Goal: Task Accomplishment & Management: Use online tool/utility

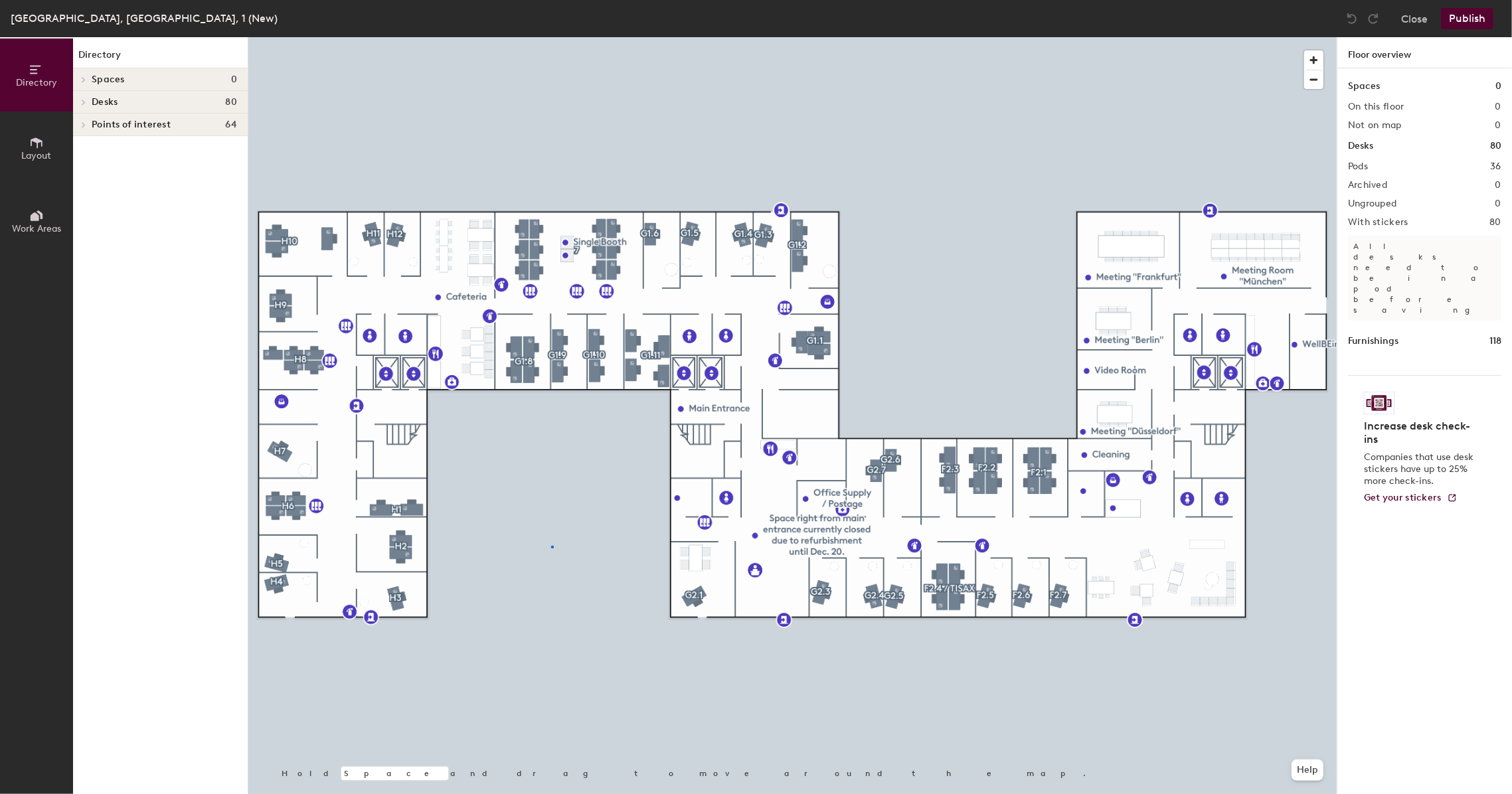
click at [551, 37] on div at bounding box center [793, 37] width 1088 height 0
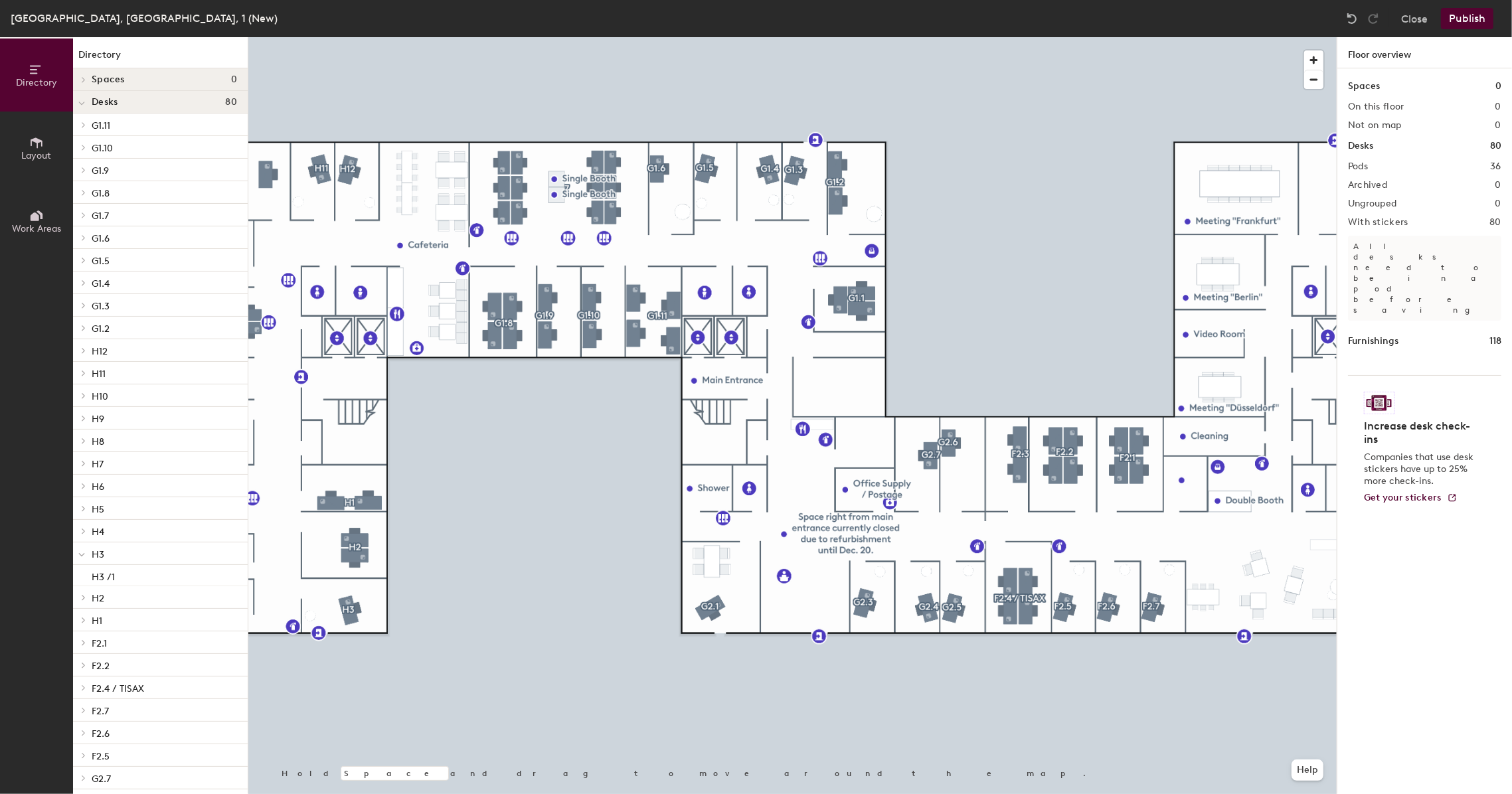
click at [42, 163] on button "Layout" at bounding box center [36, 148] width 73 height 73
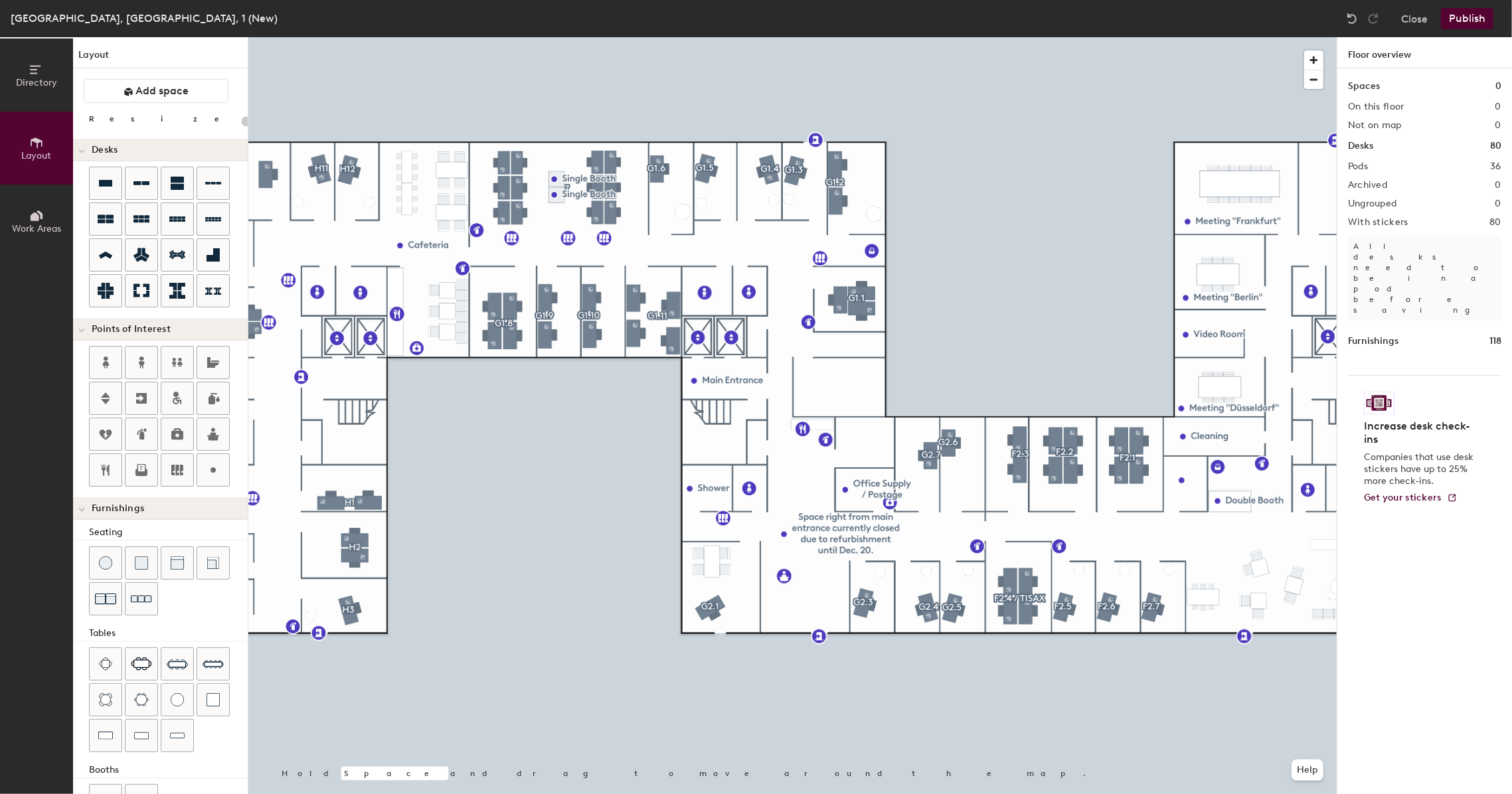
click at [31, 209] on icon at bounding box center [36, 216] width 15 height 15
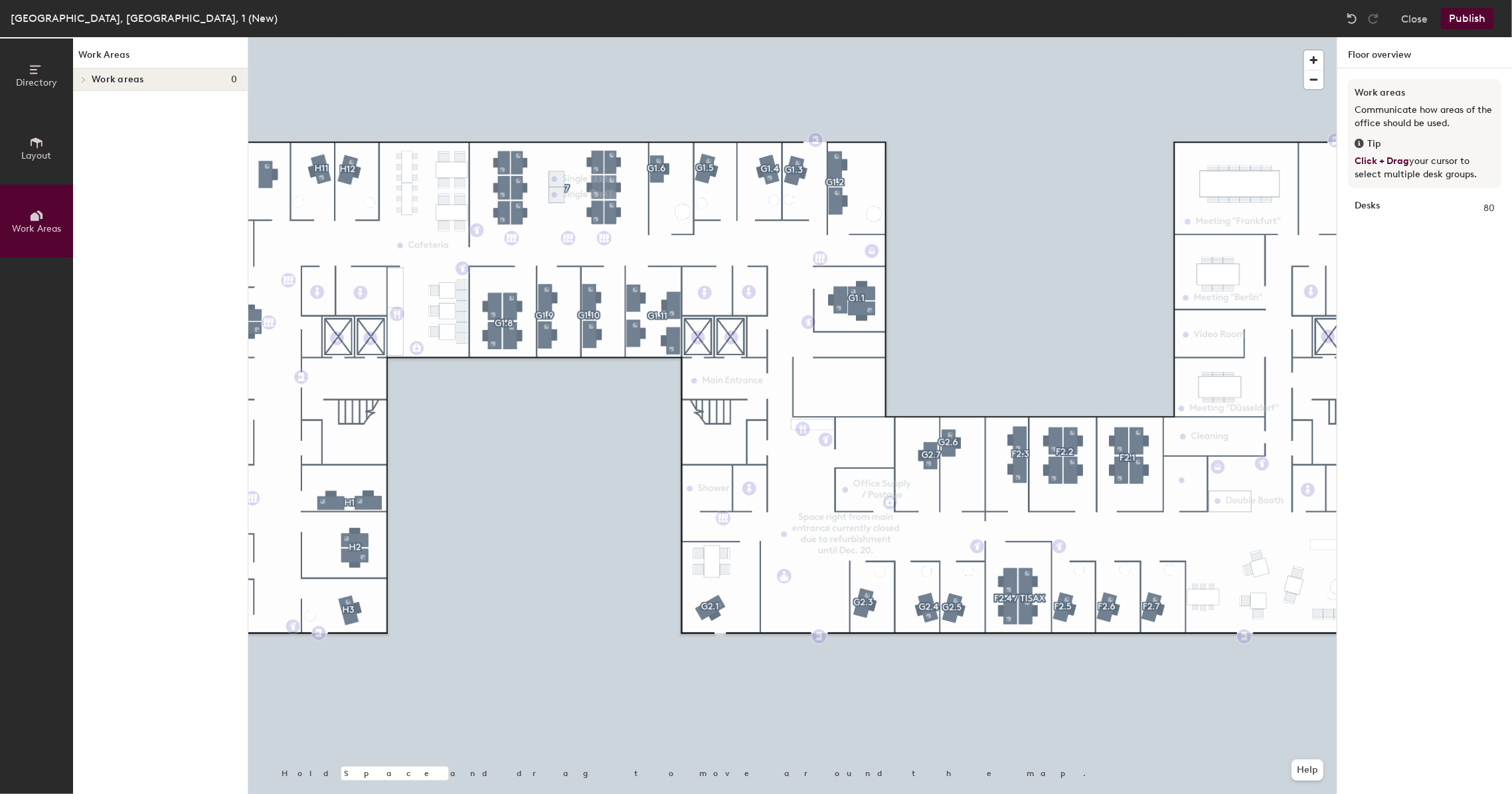
click at [33, 173] on button "Layout" at bounding box center [36, 148] width 73 height 73
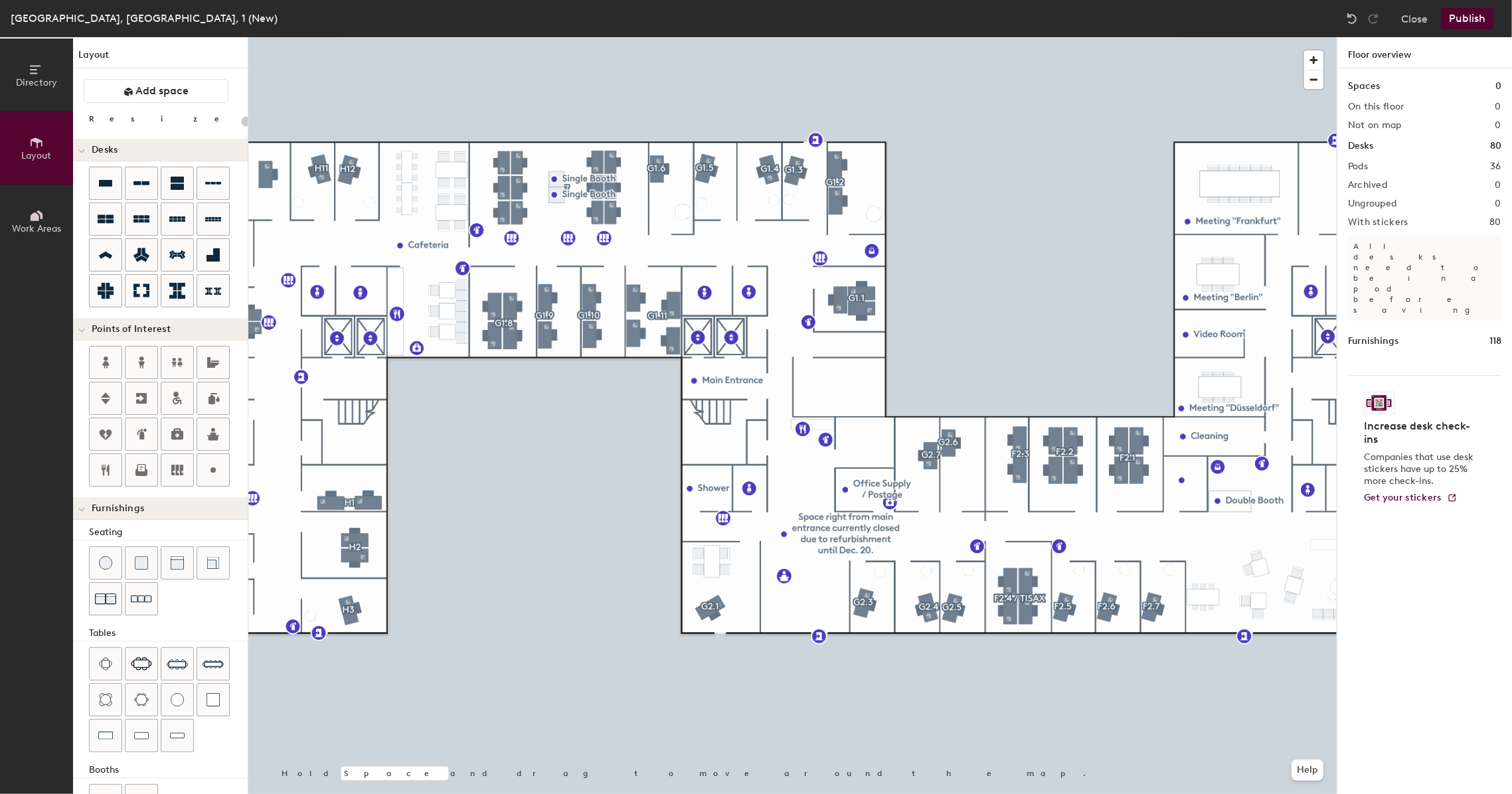
click at [35, 91] on button "Directory" at bounding box center [36, 75] width 73 height 73
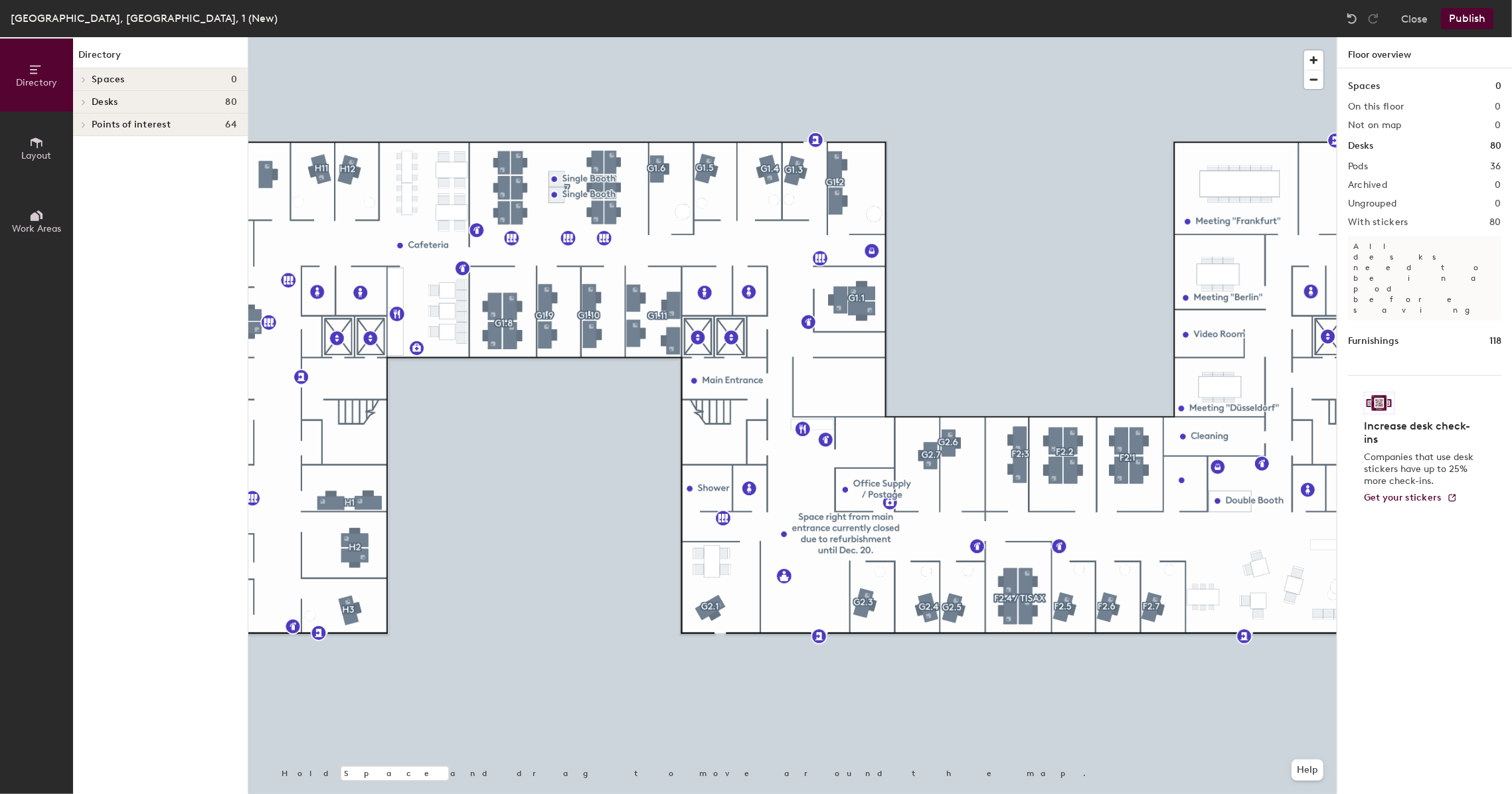
click at [33, 143] on icon at bounding box center [36, 143] width 15 height 15
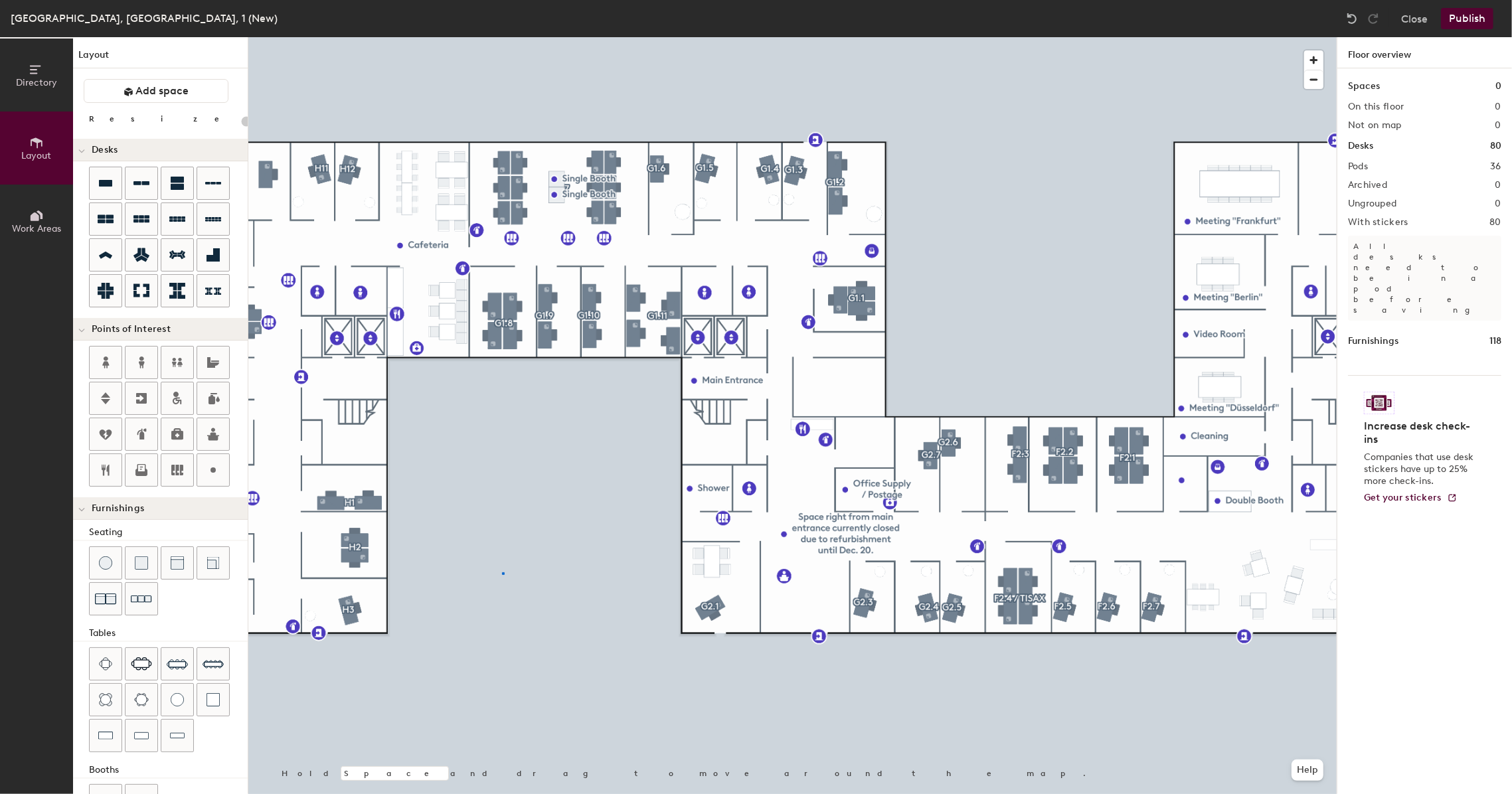
click at [502, 37] on div at bounding box center [793, 37] width 1088 height 0
type input "20"
click at [32, 75] on icon at bounding box center [36, 70] width 15 height 15
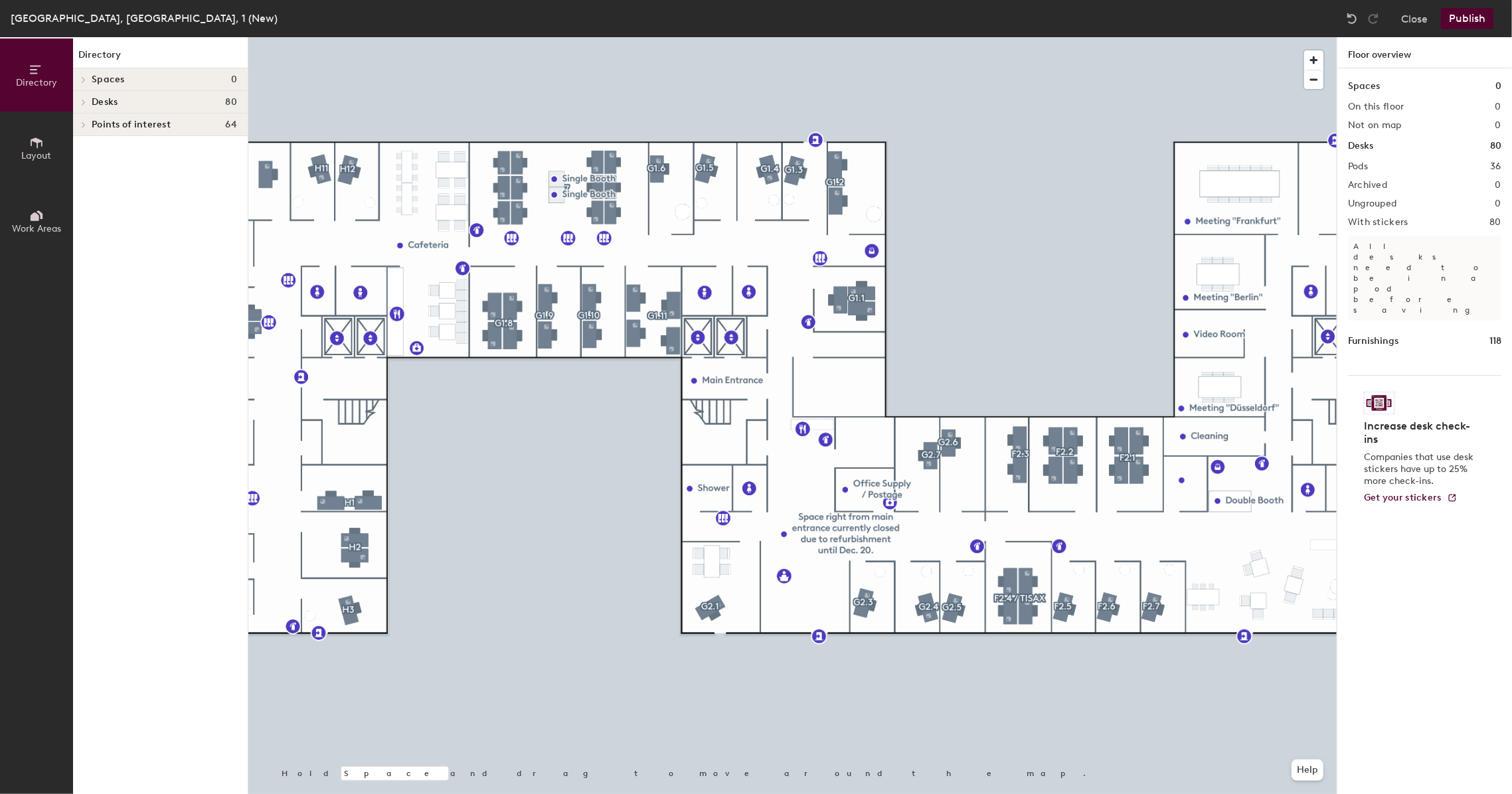
click at [162, 86] on div "Spaces 0" at bounding box center [160, 80] width 174 height 23
click at [141, 98] on h4 "Desks 80" at bounding box center [164, 102] width 145 height 11
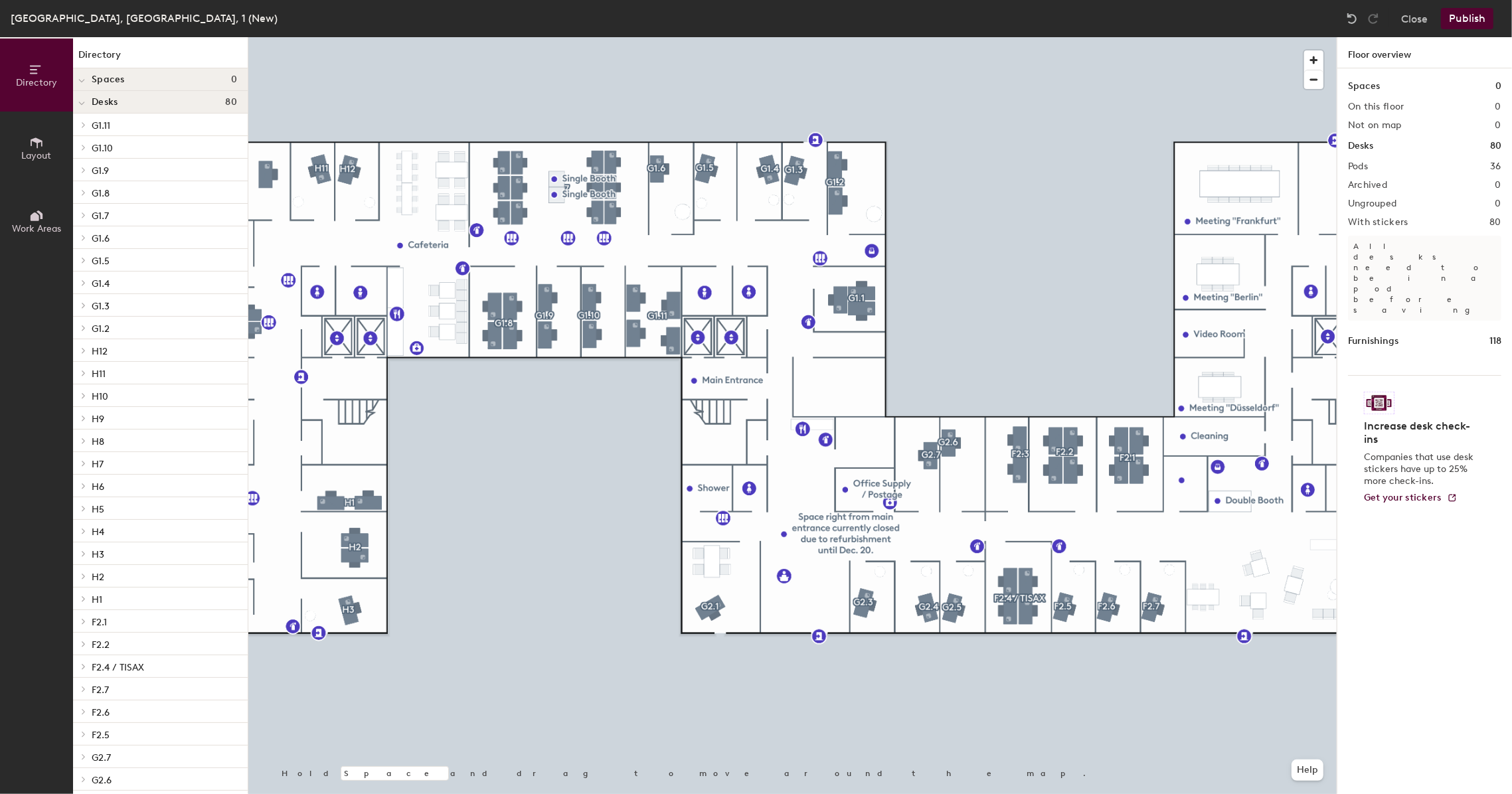
click at [113, 560] on p "H3" at bounding box center [164, 554] width 145 height 18
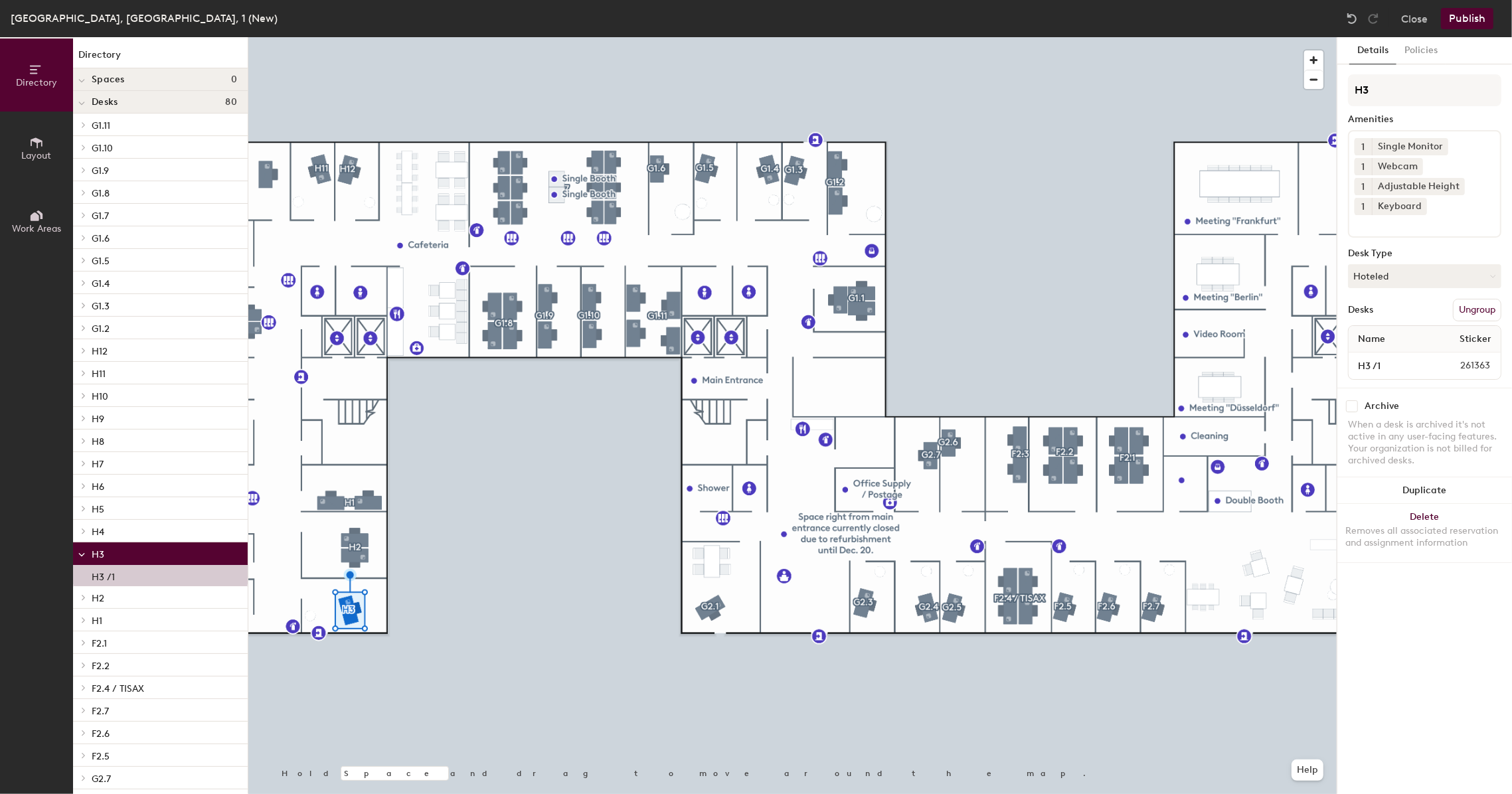
click at [112, 557] on p "H3" at bounding box center [164, 554] width 145 height 18
drag, startPoint x: 112, startPoint y: 557, endPoint x: 112, endPoint y: 578, distance: 21.0
click at [112, 578] on p "H3 /1" at bounding box center [103, 575] width 24 height 15
click at [133, 577] on div "H3 /1" at bounding box center [160, 576] width 174 height 22
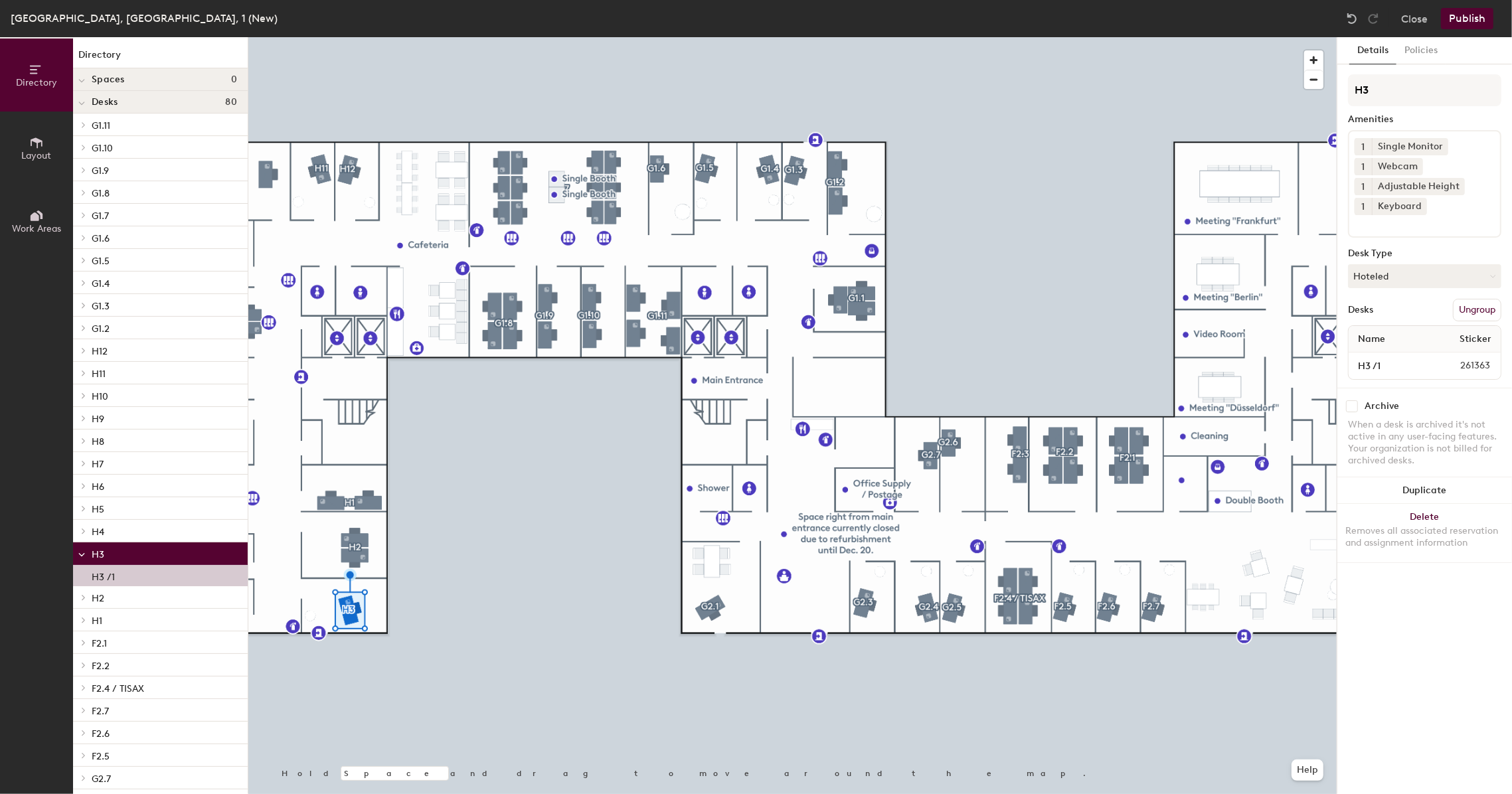
click at [133, 577] on div "H3 /1" at bounding box center [160, 576] width 174 height 22
click at [104, 548] on p "H3" at bounding box center [164, 554] width 145 height 18
click at [158, 552] on p "H3" at bounding box center [164, 554] width 145 height 18
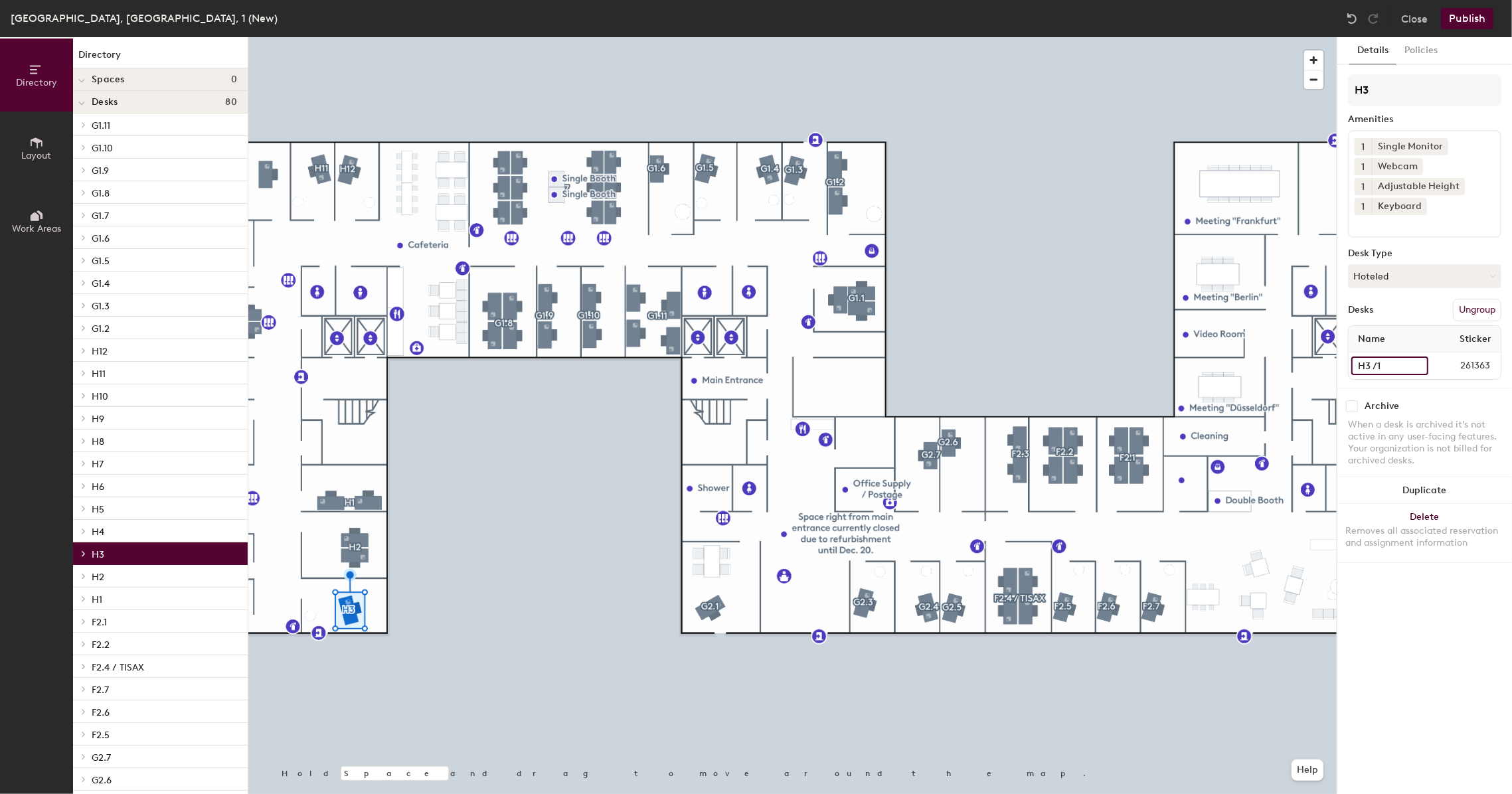
click at [1414, 362] on input "H3 /1" at bounding box center [1390, 366] width 77 height 19
click at [1419, 364] on input "H3 /1" at bounding box center [1390, 366] width 77 height 19
click at [1402, 366] on input "H3 /1" at bounding box center [1390, 366] width 77 height 19
type input "H3 / Eltern-Kind Büro"
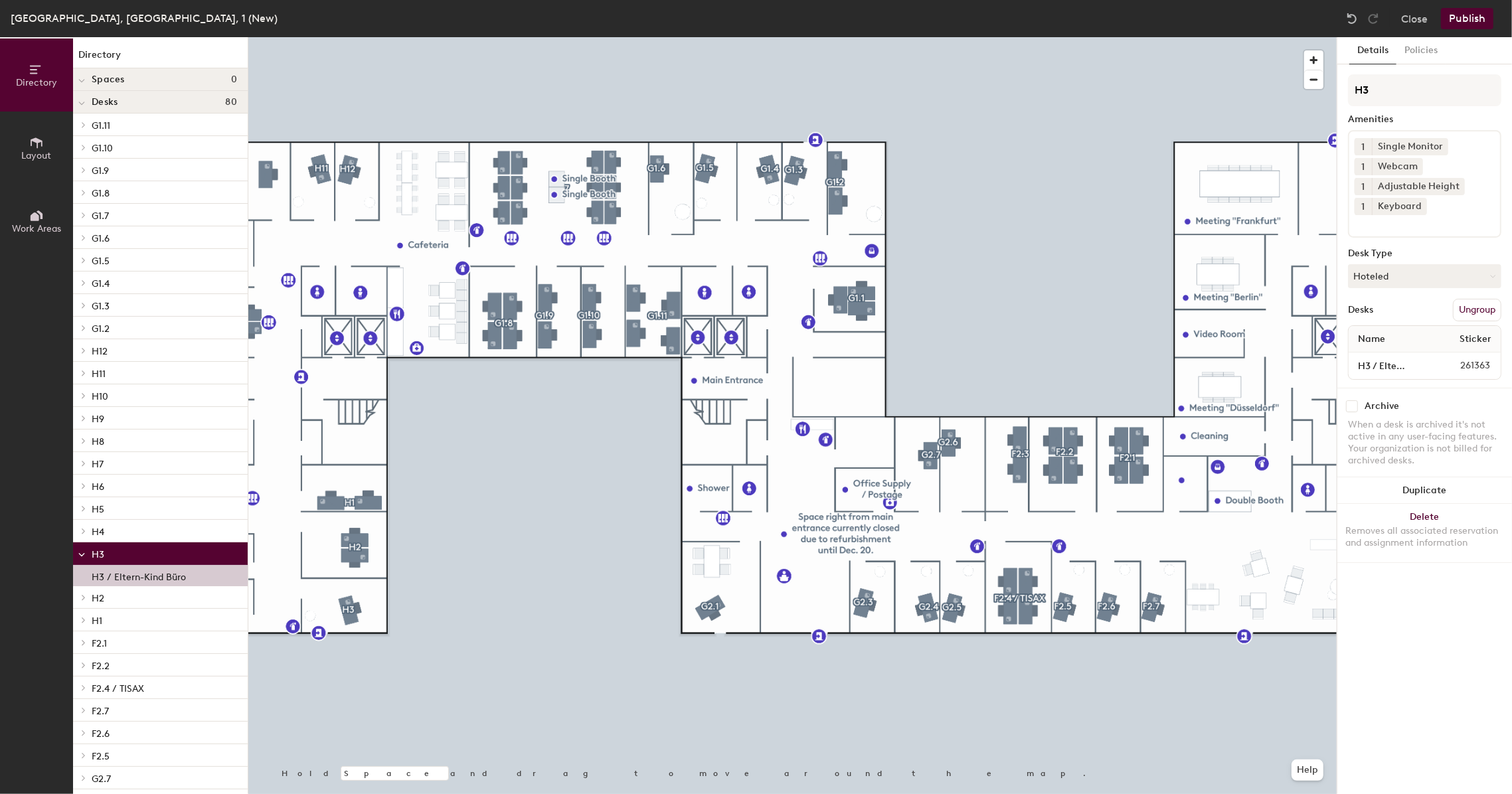
click at [186, 576] on div "H3 / Eltern-Kind Büro" at bounding box center [160, 576] width 174 height 22
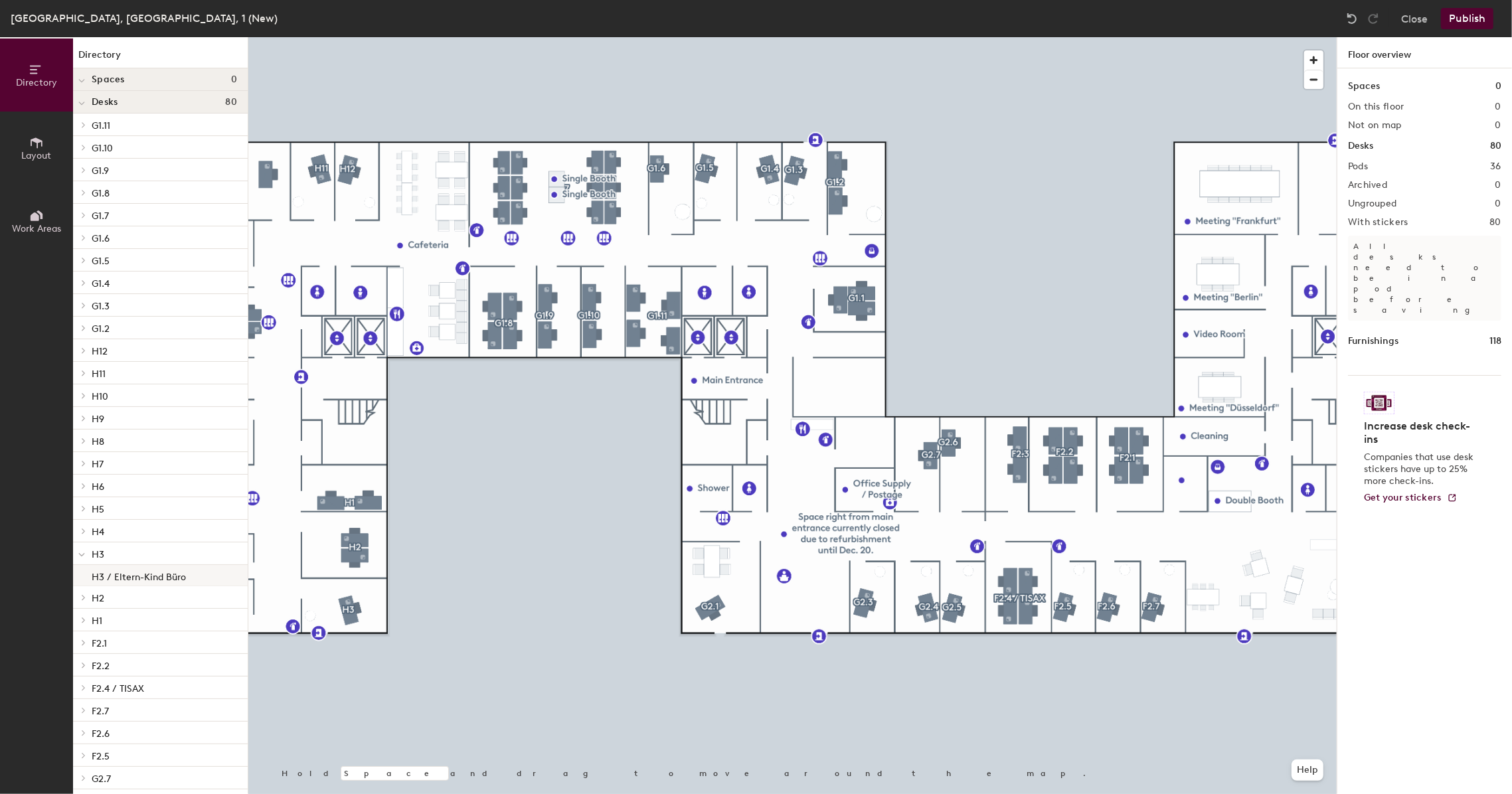
click at [175, 576] on p "H3 / Eltern-Kind Büro" at bounding box center [139, 575] width 94 height 15
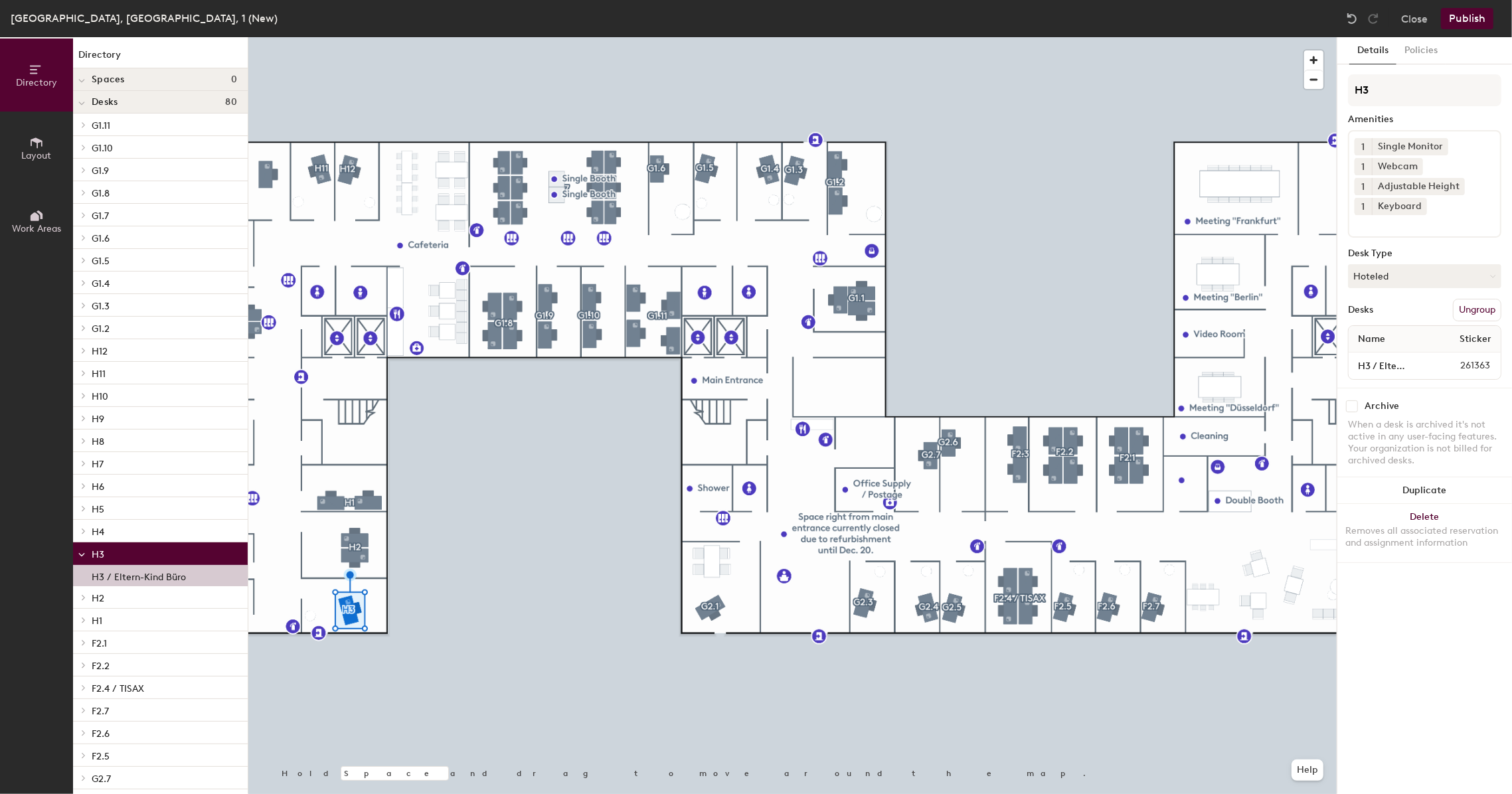
click at [156, 570] on p "H3 / Eltern-Kind Büro" at bounding box center [139, 575] width 94 height 15
click at [145, 576] on p "H3 / Eltern-Kind Büro" at bounding box center [139, 575] width 94 height 15
click at [301, 587] on div "Directory Layout Work Areas Directory Spaces 0 Desks 80 G1.11 G1.11 /1 G1.11 /2…" at bounding box center [756, 416] width 1512 height 757
click at [176, 580] on p "H3 / Eltern-Kind Büro" at bounding box center [139, 575] width 94 height 15
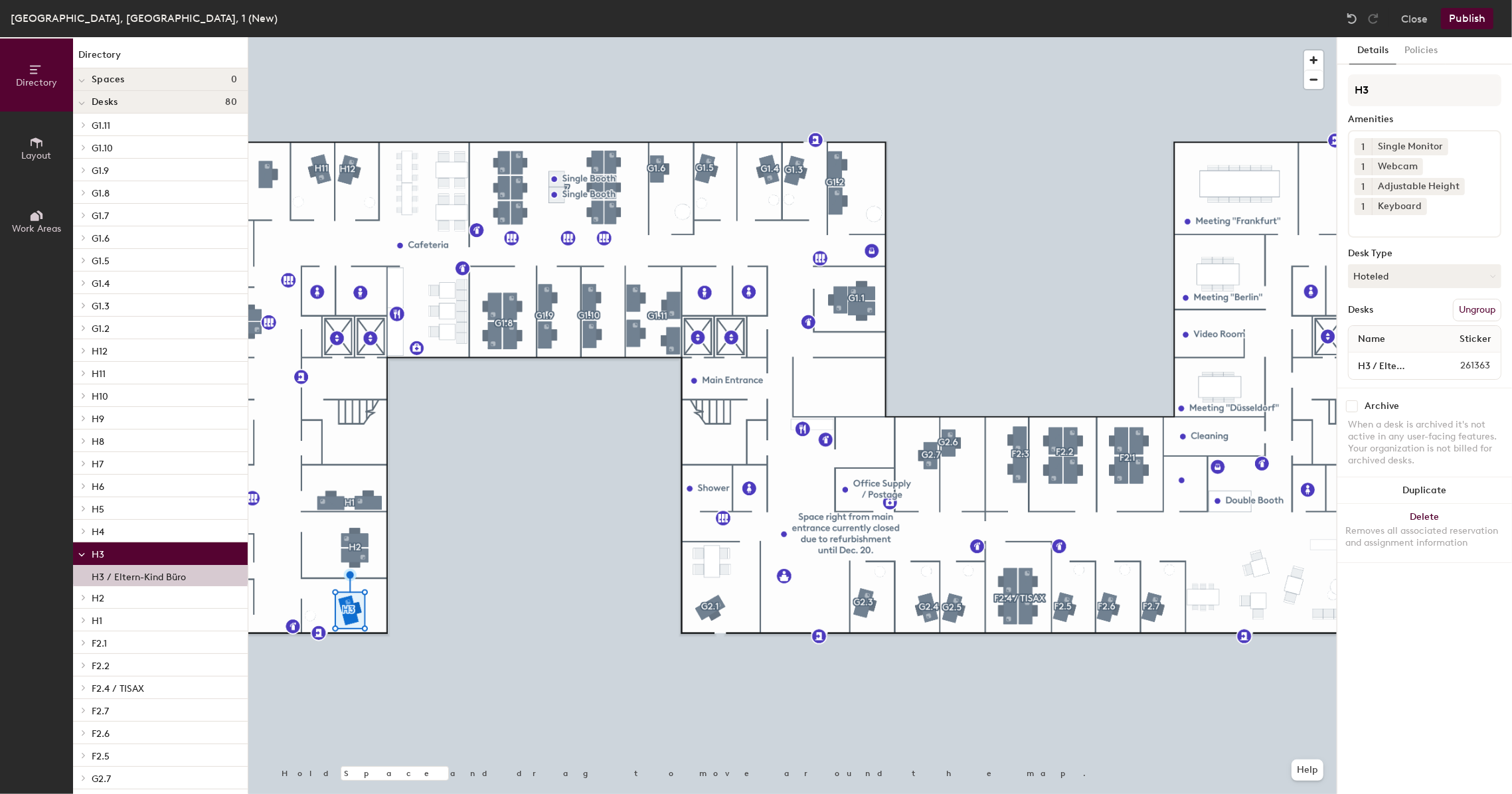
click at [183, 552] on p "H3" at bounding box center [164, 554] width 145 height 18
click at [170, 573] on p "H2" at bounding box center [164, 576] width 145 height 18
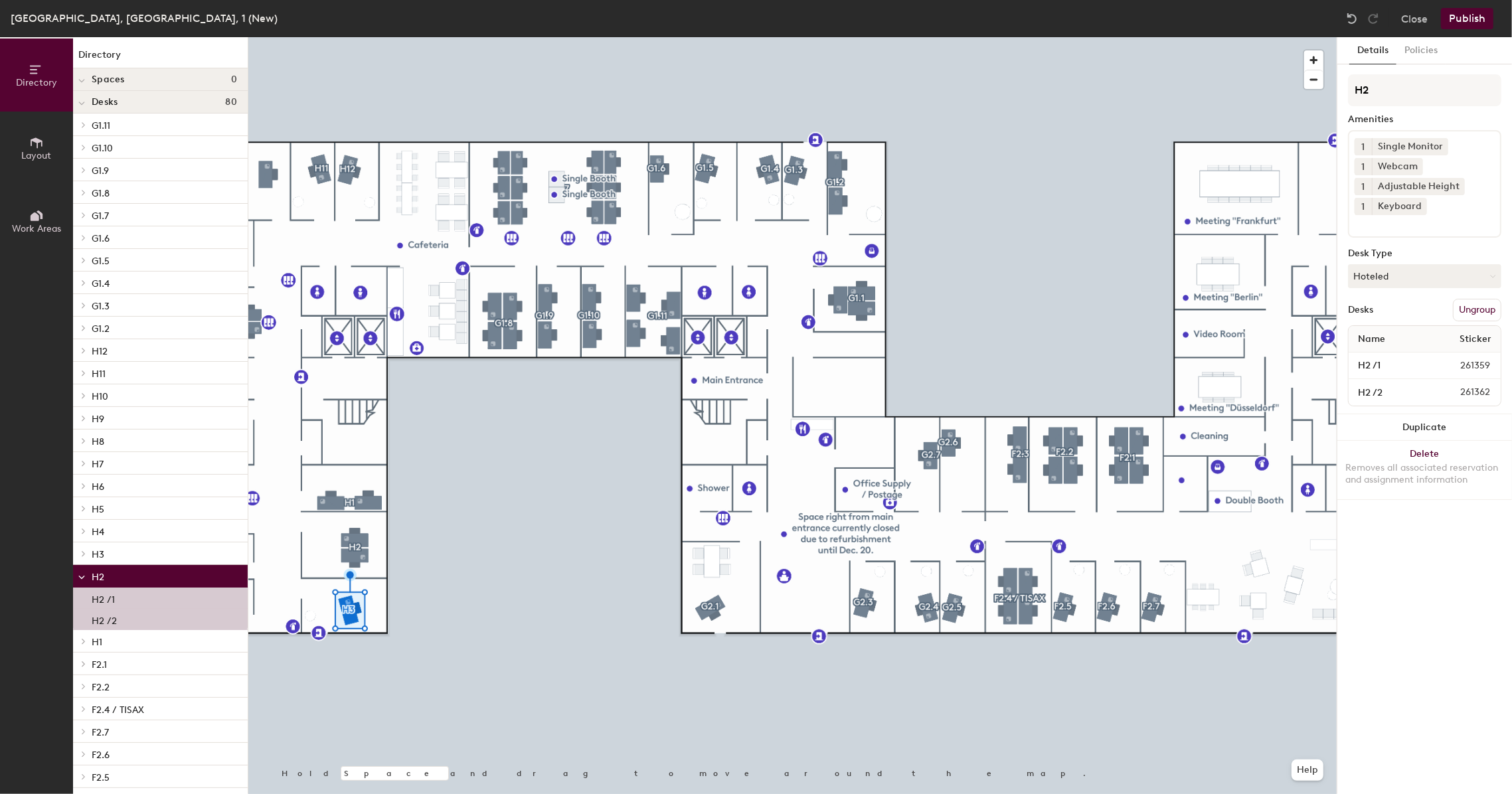
click at [175, 563] on div "H3" at bounding box center [160, 554] width 174 height 23
click at [179, 554] on p "H3" at bounding box center [164, 554] width 145 height 18
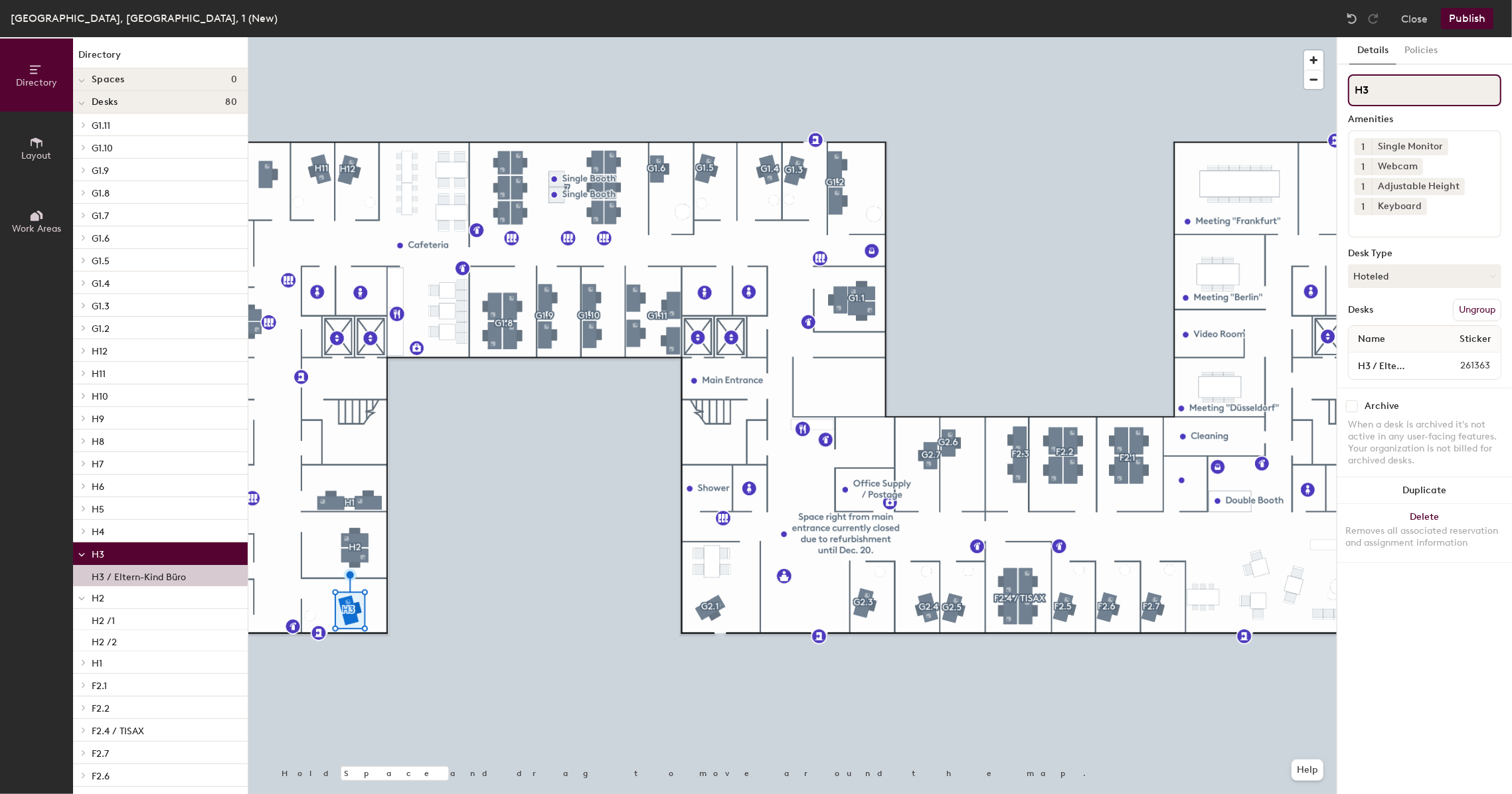
click at [1402, 96] on input "H3" at bounding box center [1425, 90] width 154 height 32
click at [1434, 360] on span "261363" at bounding box center [1464, 366] width 70 height 15
click at [1389, 363] on input "H3 / Eltern-Kind Büro" at bounding box center [1390, 366] width 77 height 19
click at [1410, 366] on input "H3 / Eltern-Kind Büro" at bounding box center [1390, 366] width 77 height 19
click at [1356, 20] on img at bounding box center [1352, 19] width 13 height 13
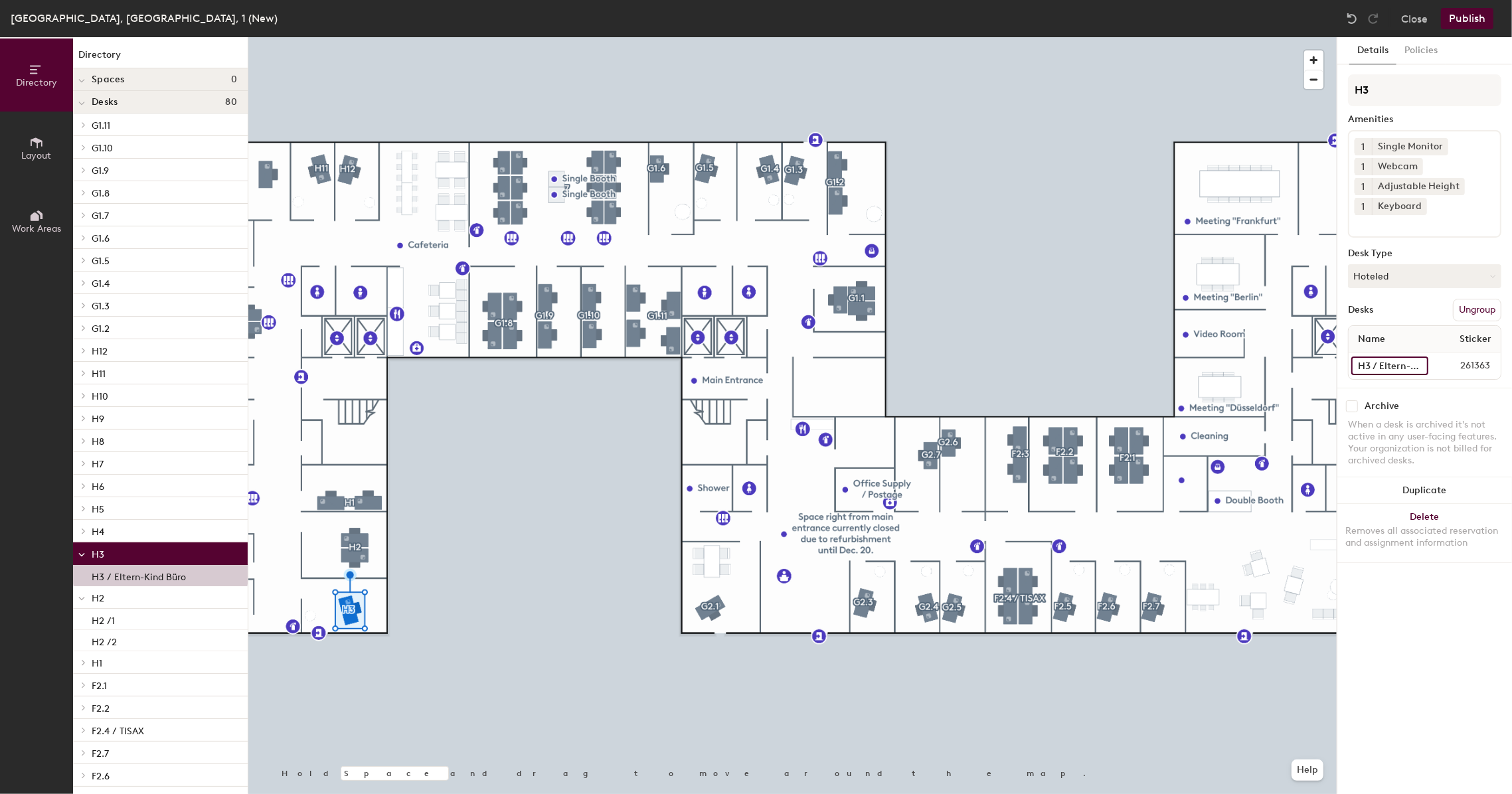
click at [1428, 364] on input "H3 / Eltern-Kind Büro" at bounding box center [1390, 366] width 77 height 19
click at [1424, 363] on input "H3 / Eltern-Kind Büro" at bounding box center [1390, 366] width 77 height 19
drag, startPoint x: 1374, startPoint y: 365, endPoint x: 1447, endPoint y: 363, distance: 73.0
click at [1447, 363] on div "H3 / Eltern-Kind Büro 261363" at bounding box center [1425, 366] width 152 height 26
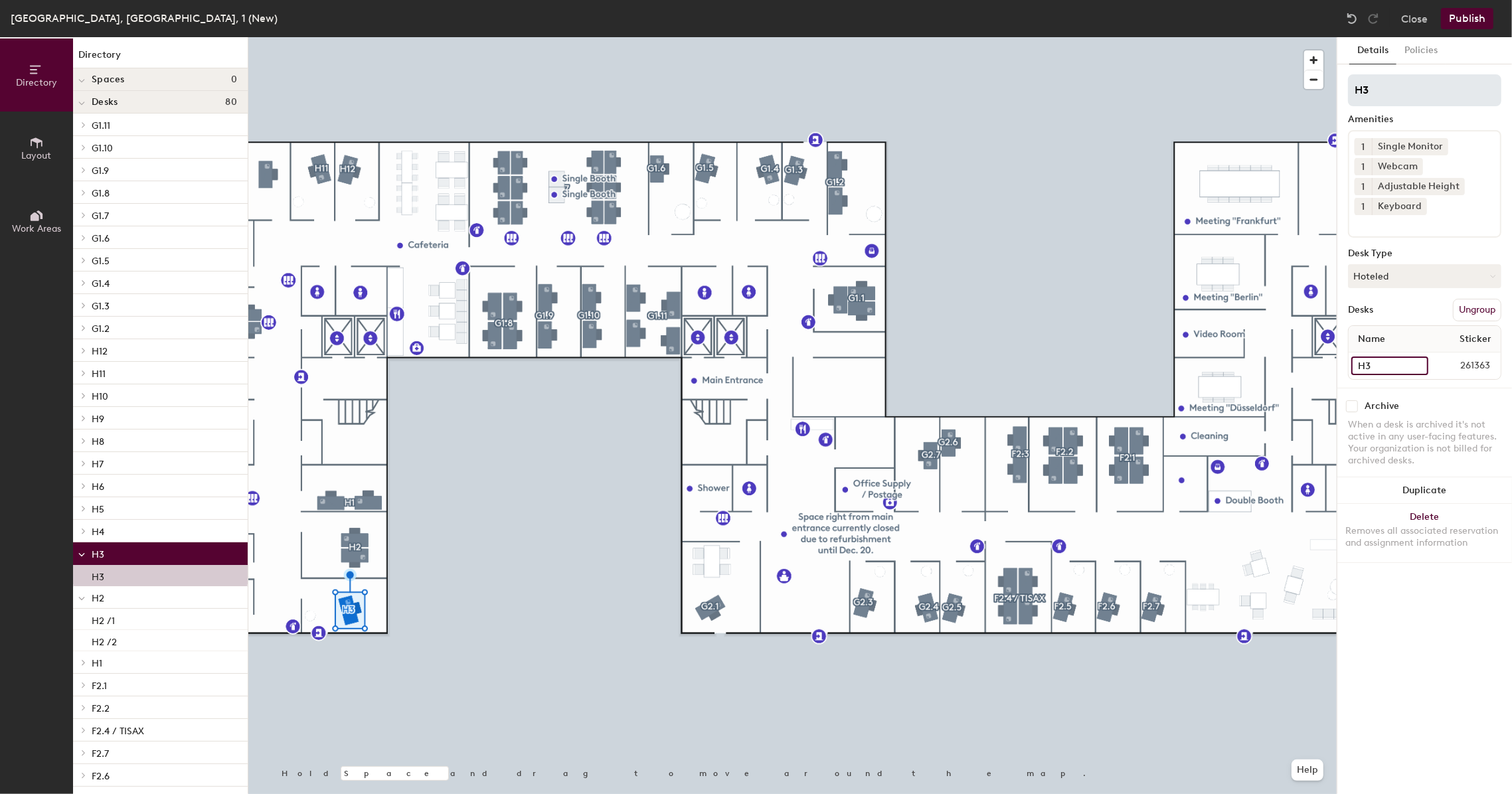
type input "H3"
click at [1414, 88] on input "H3" at bounding box center [1425, 90] width 154 height 32
click at [1409, 92] on input "H3 / Eltern-Kind Büro" at bounding box center [1425, 90] width 154 height 32
click at [1417, 88] on input "H3 / Eltern -Kind Büro" at bounding box center [1425, 90] width 154 height 32
click at [1491, 93] on input "H3 / Eltern - Kind Büro" at bounding box center [1425, 90] width 154 height 32
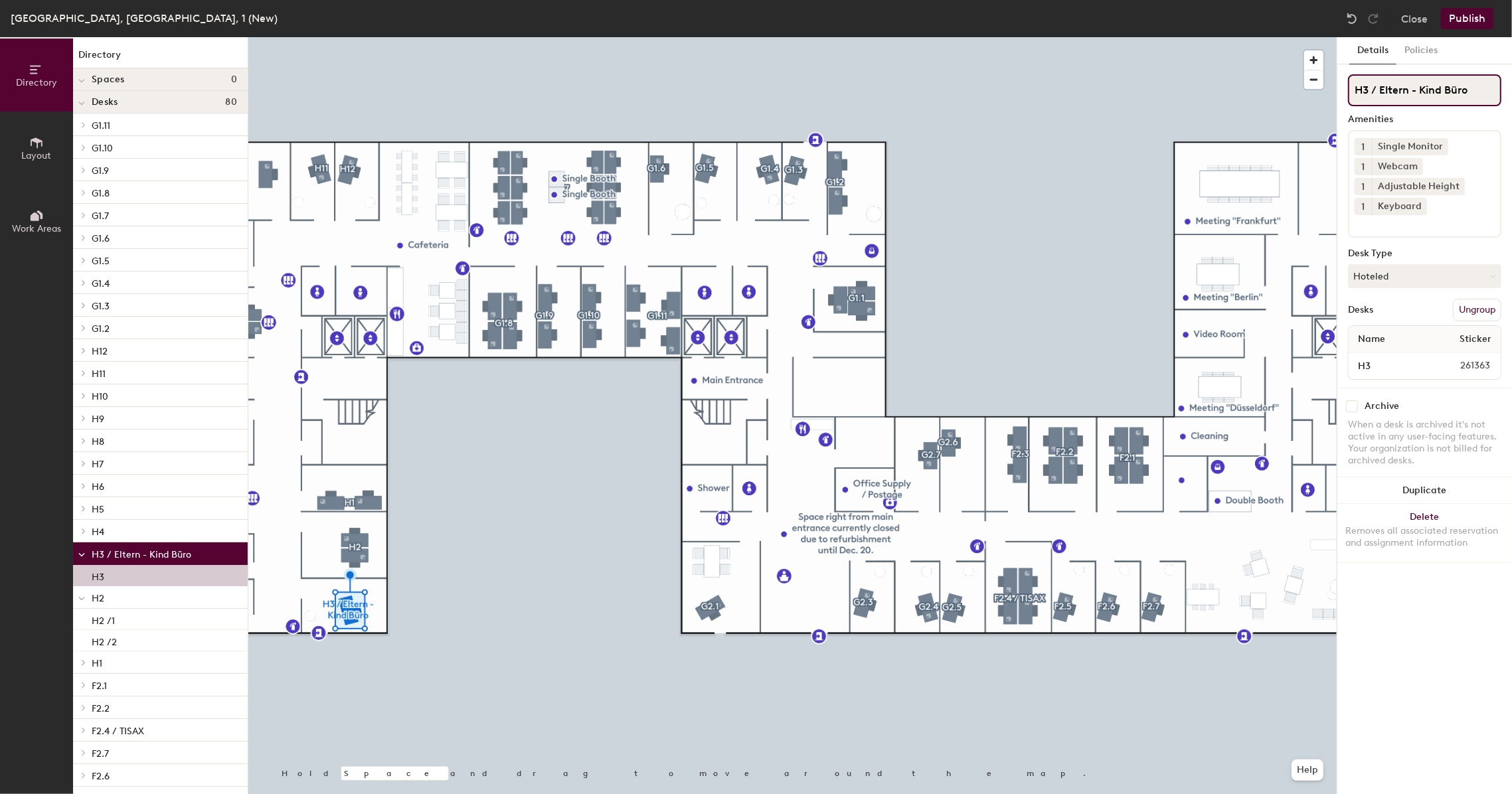
type input "H3 / Eltern - Kind Büro"
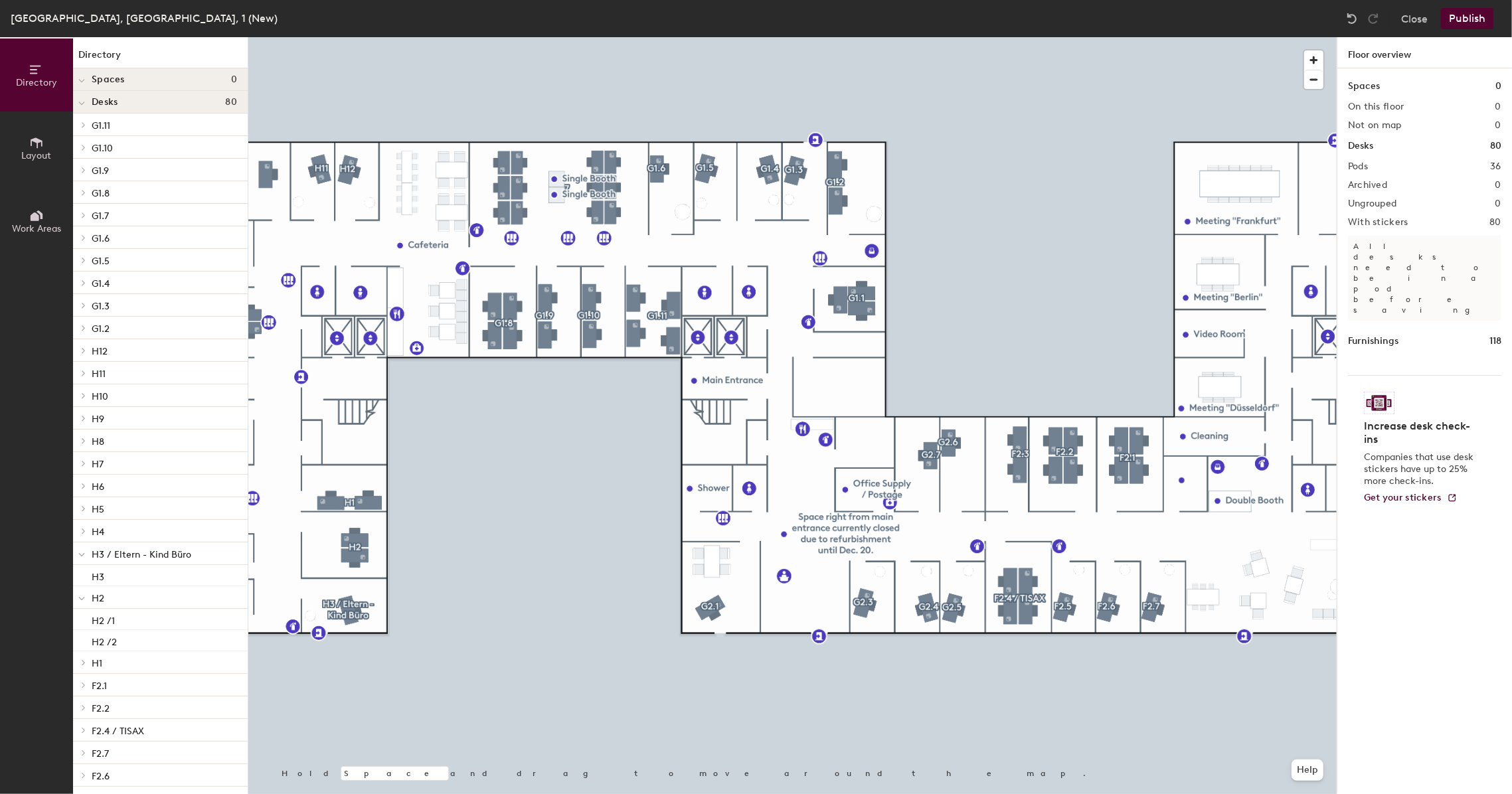
click at [1477, 23] on button "Publish" at bounding box center [1468, 19] width 53 height 22
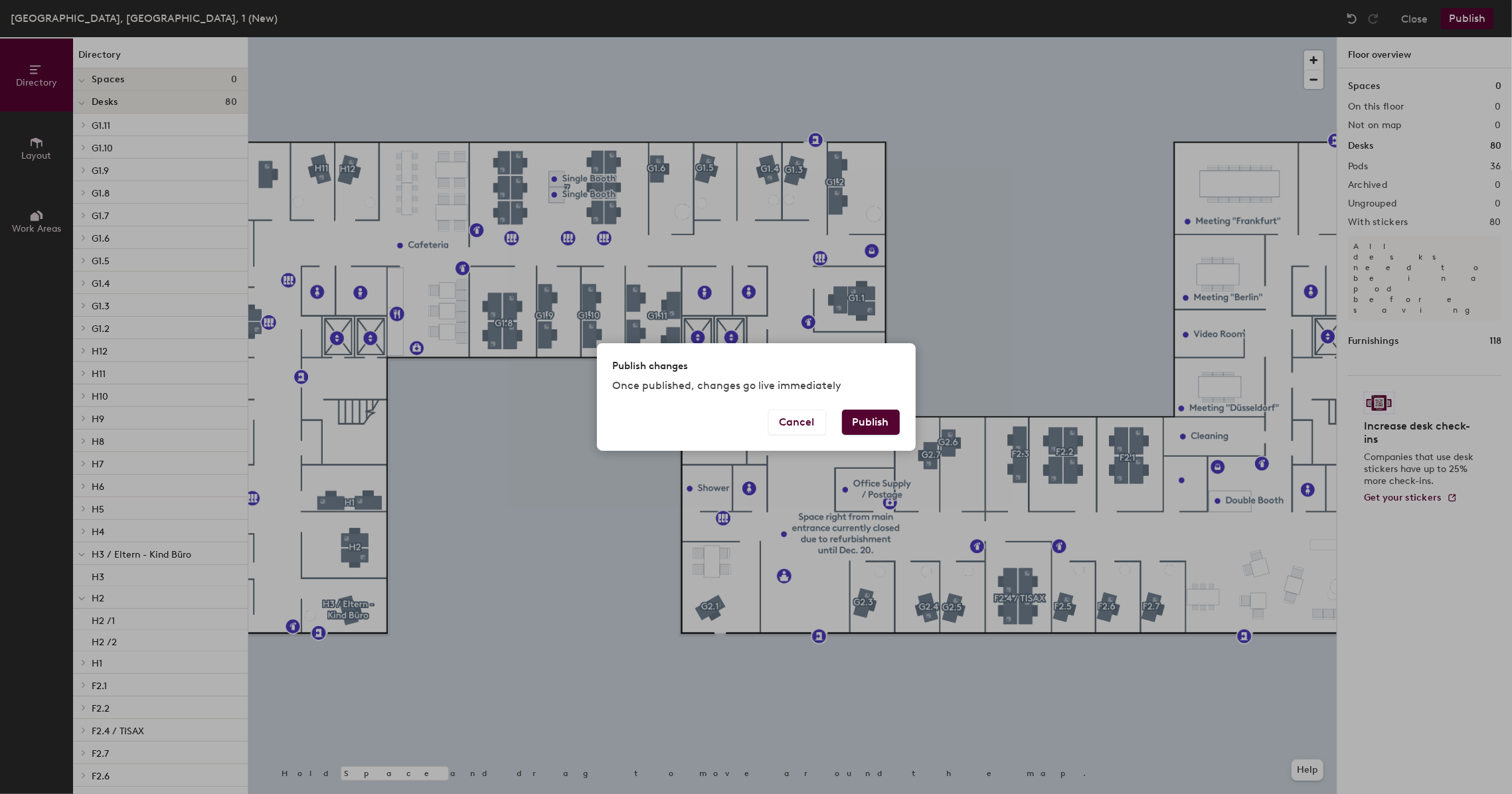
click at [857, 424] on button "Publish" at bounding box center [871, 422] width 58 height 25
